Goal: Task Accomplishment & Management: Use online tool/utility

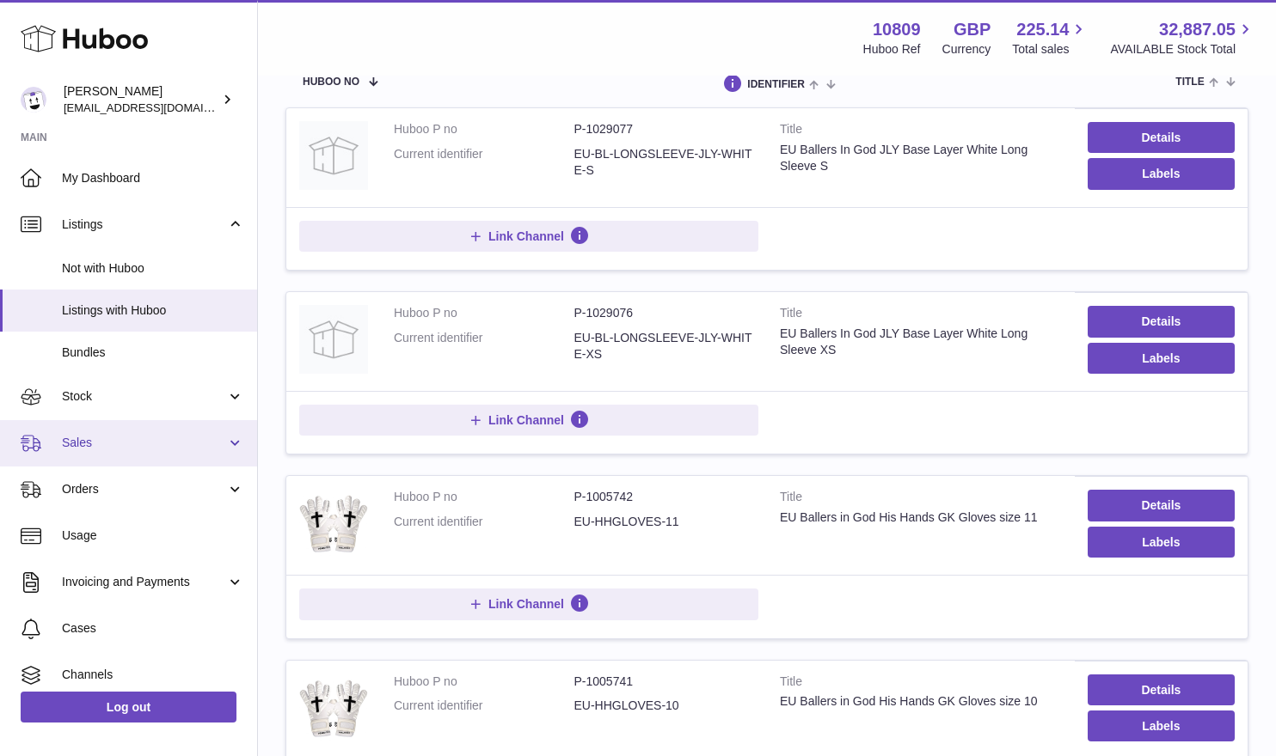
click at [107, 457] on link "Sales" at bounding box center [128, 443] width 257 height 46
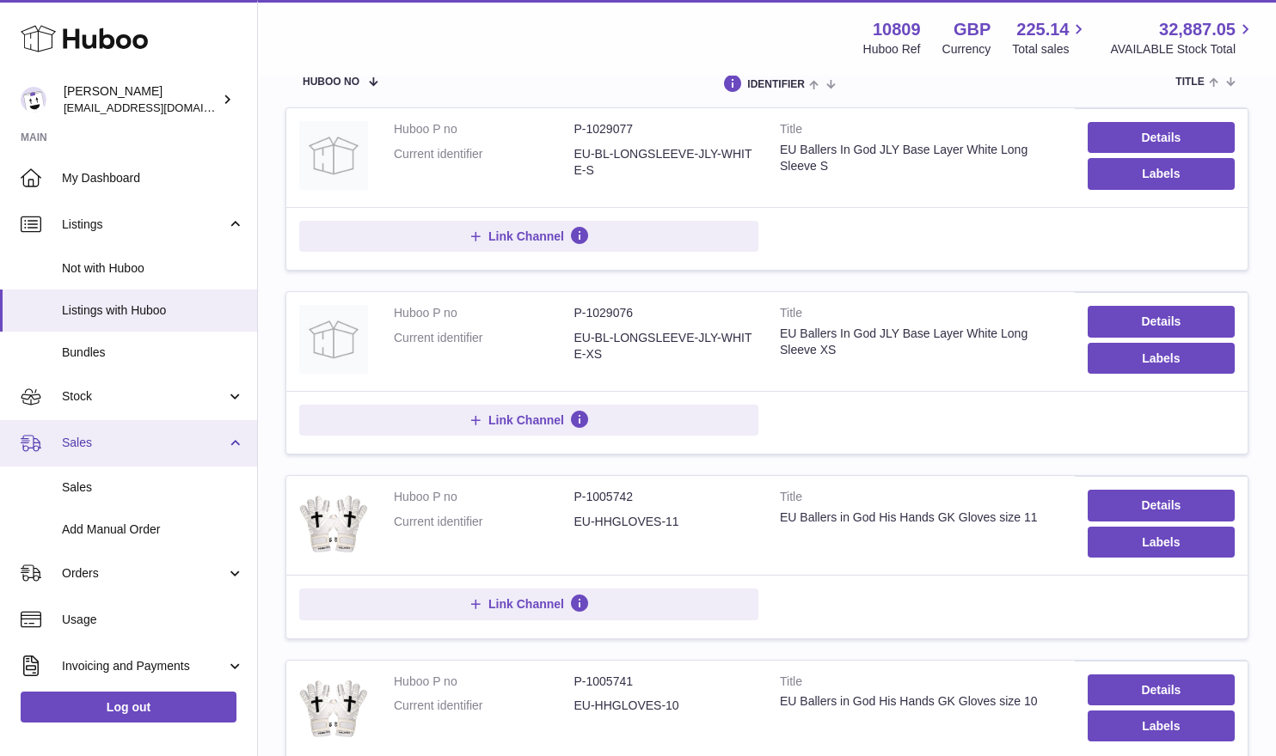
click at [123, 440] on span "Sales" at bounding box center [144, 443] width 164 height 16
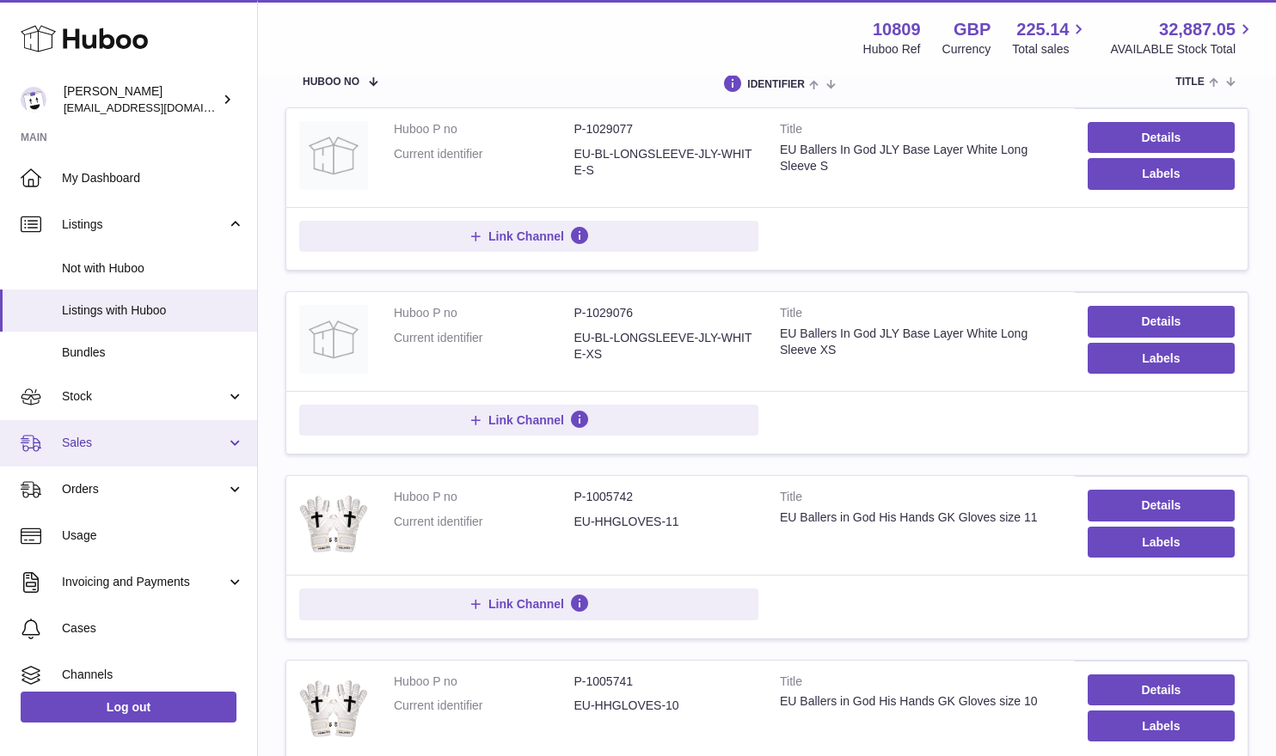
click at [105, 442] on span "Sales" at bounding box center [144, 443] width 164 height 16
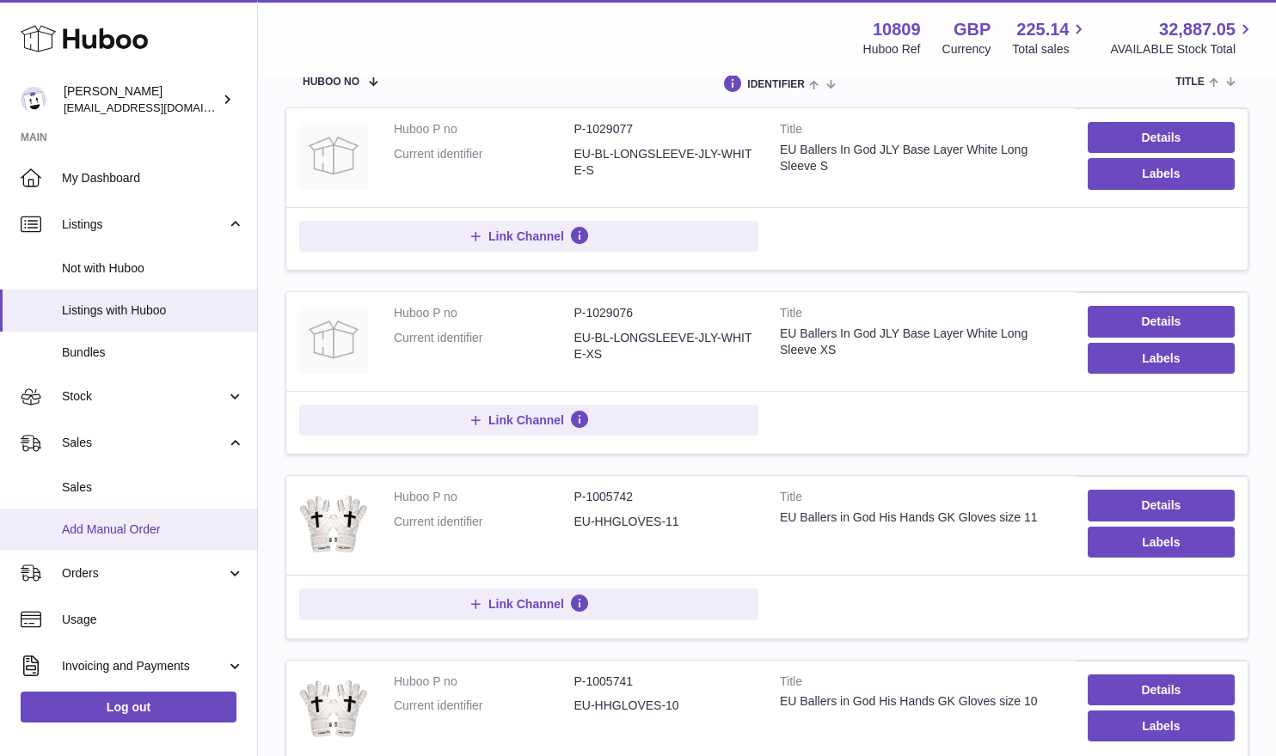
click at [110, 522] on span "Add Manual Order" at bounding box center [153, 530] width 182 height 16
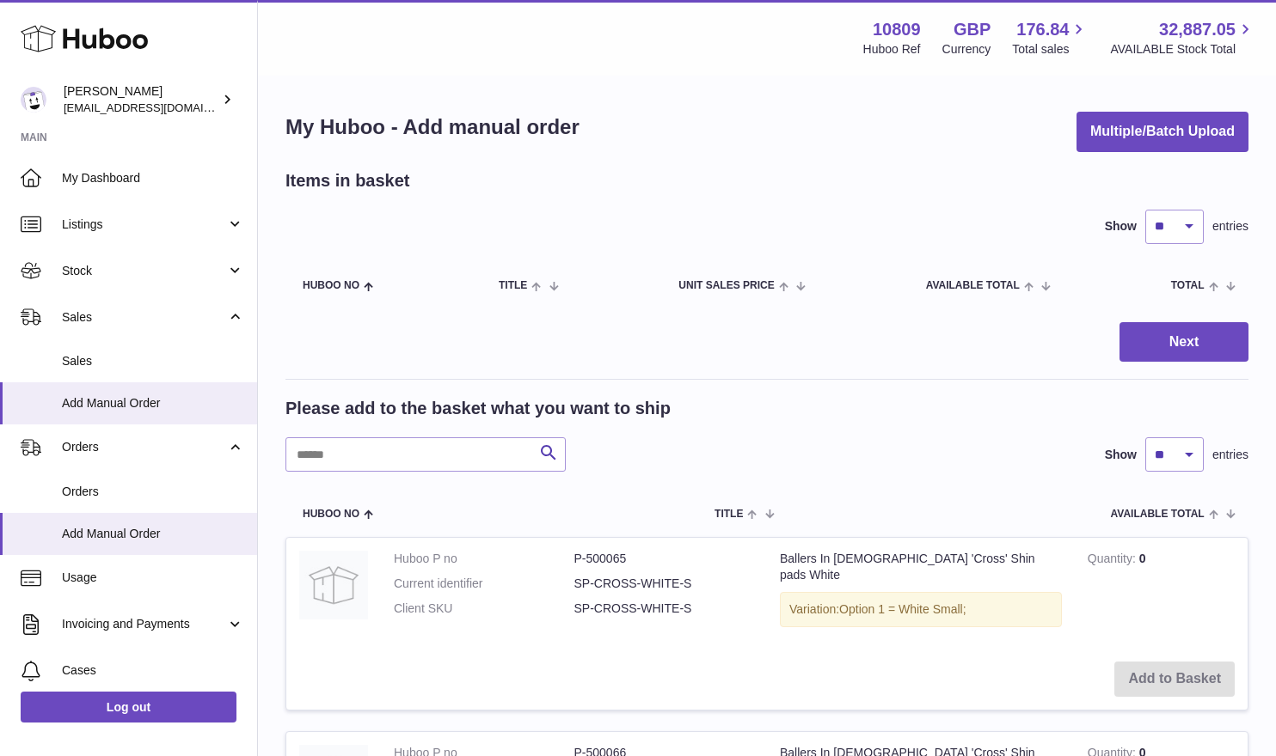
click at [439, 467] on input "text" at bounding box center [425, 455] width 280 height 34
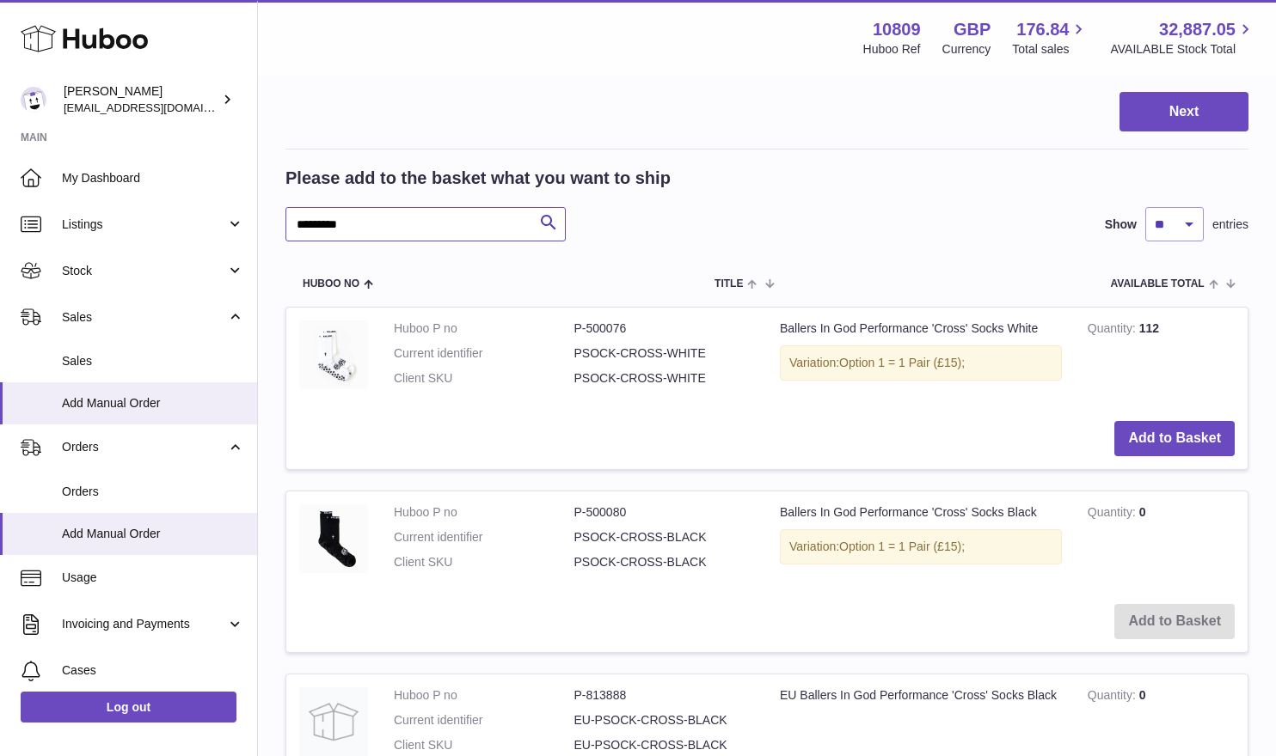
scroll to position [160, 0]
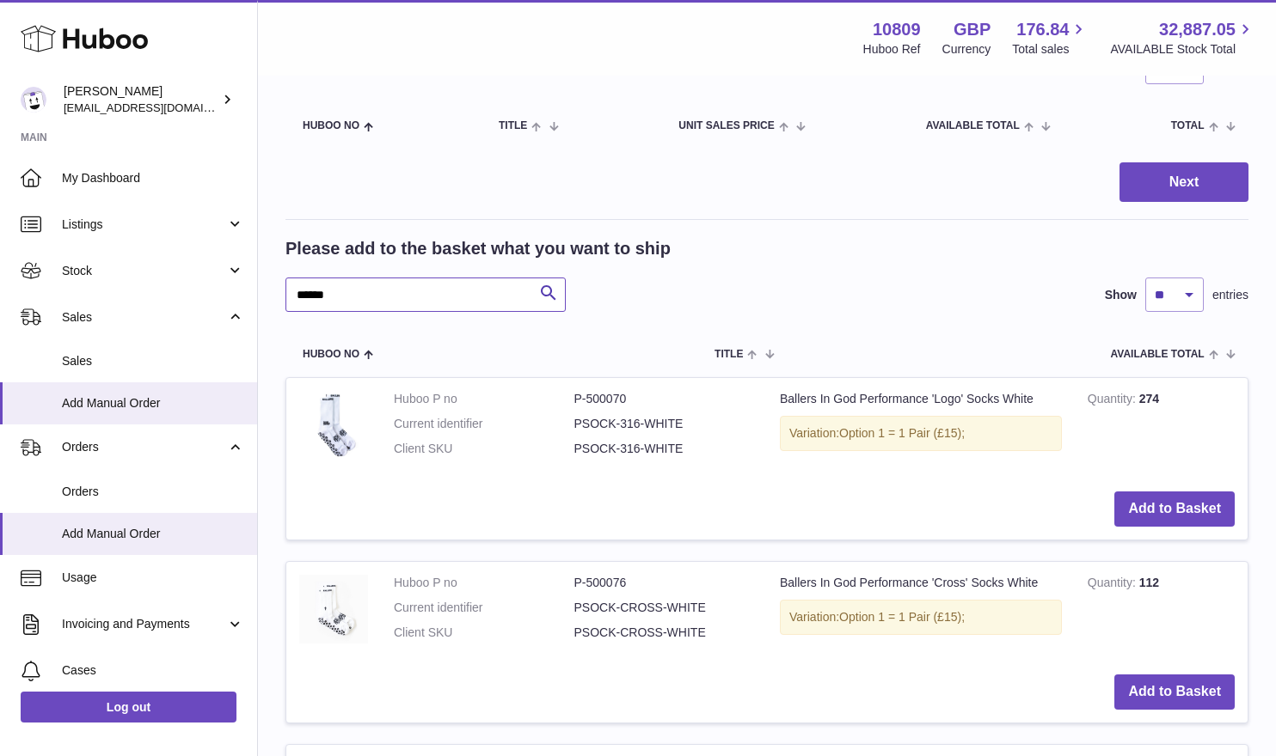
type input "******"
drag, startPoint x: 673, startPoint y: 449, endPoint x: 616, endPoint y: 423, distance: 62.3
click at [616, 423] on dl "Huboo P no P-500070 Current identifier PSOCK-316-WHITE Client SKU PSOCK-316-WHI…" at bounding box center [574, 428] width 360 height 75
click at [632, 425] on dd "PSOCK-316-WHITE" at bounding box center [664, 424] width 181 height 16
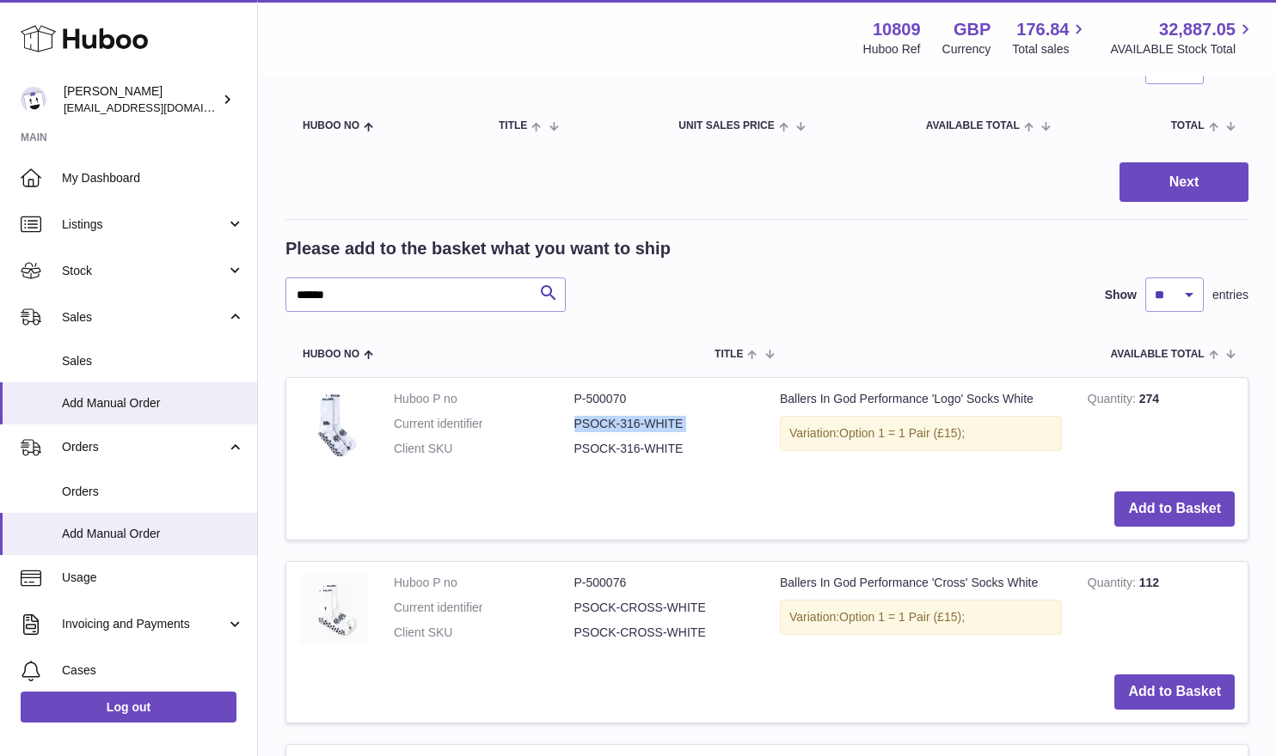
click at [632, 425] on dd "PSOCK-316-WHITE" at bounding box center [664, 424] width 181 height 16
click at [620, 425] on dd "PSOCK-316-WHITE" at bounding box center [664, 424] width 181 height 16
click at [628, 449] on dd "PSOCK-316-WHITE" at bounding box center [664, 449] width 181 height 16
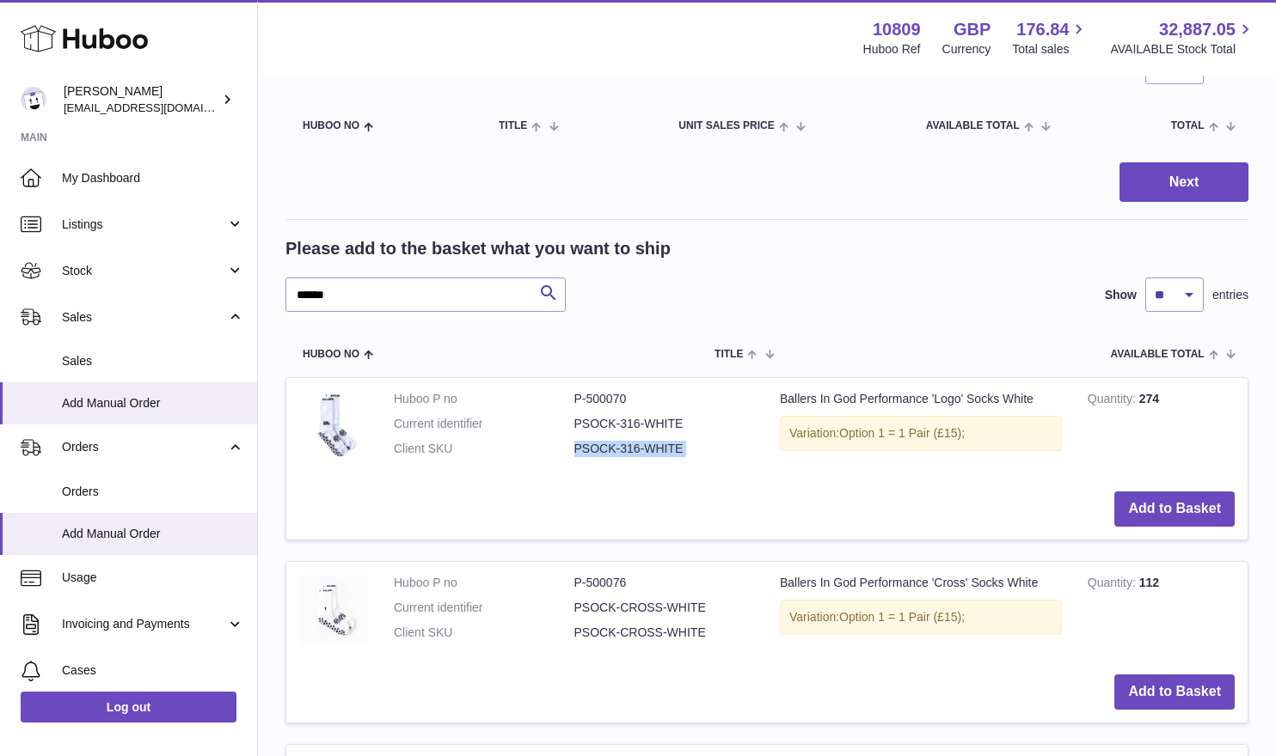
click at [628, 449] on dd "PSOCK-316-WHITE" at bounding box center [664, 449] width 181 height 16
click at [648, 607] on dd "PSOCK-CROSS-WHITE" at bounding box center [664, 608] width 181 height 16
click at [648, 609] on dd "PSOCK-CROSS-WHITE" at bounding box center [664, 608] width 181 height 16
click at [646, 608] on dd "PSOCK-CROSS-WHITE" at bounding box center [664, 608] width 181 height 16
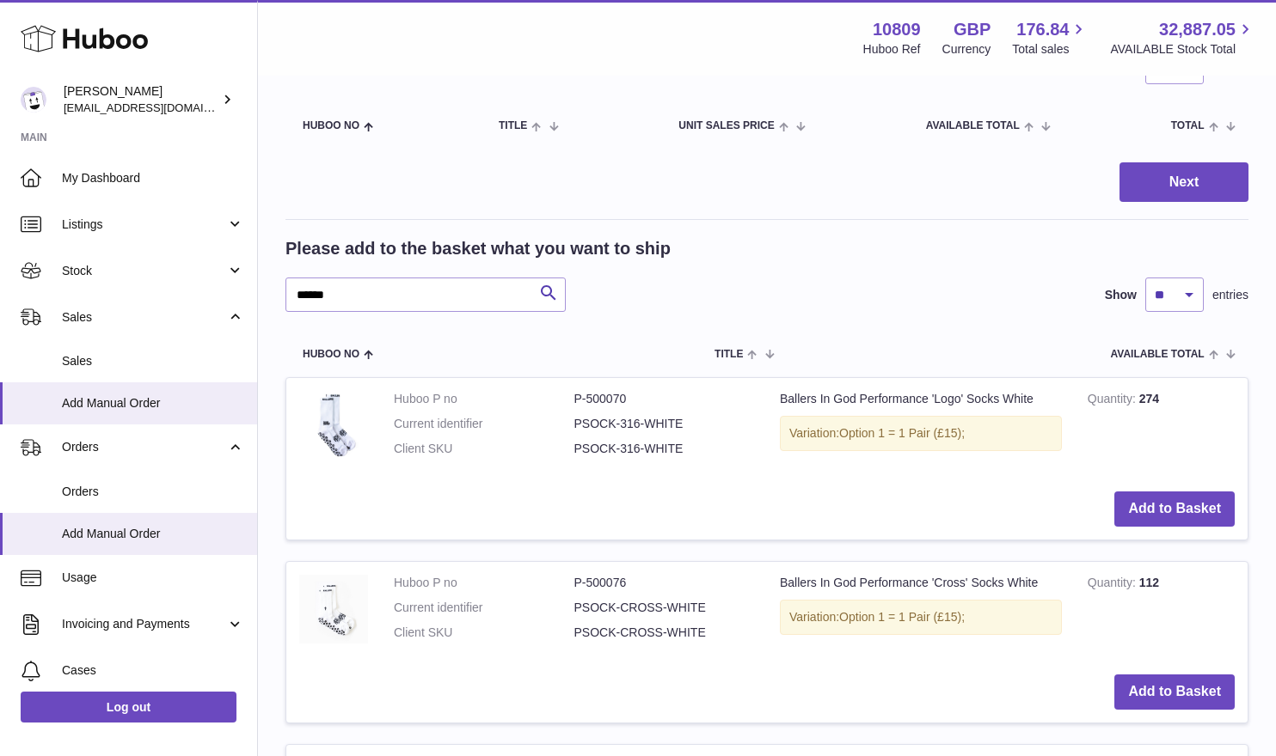
click at [694, 603] on dd "PSOCK-CROSS-WHITE" at bounding box center [664, 608] width 181 height 16
click at [677, 608] on dd "PSOCK-CROSS-WHITE" at bounding box center [664, 608] width 181 height 16
click at [645, 438] on dl "Huboo P no P-500070 Current identifier PSOCK-316-WHITE Client SKU PSOCK-316-WHI…" at bounding box center [574, 428] width 360 height 75
